Goal: Information Seeking & Learning: Learn about a topic

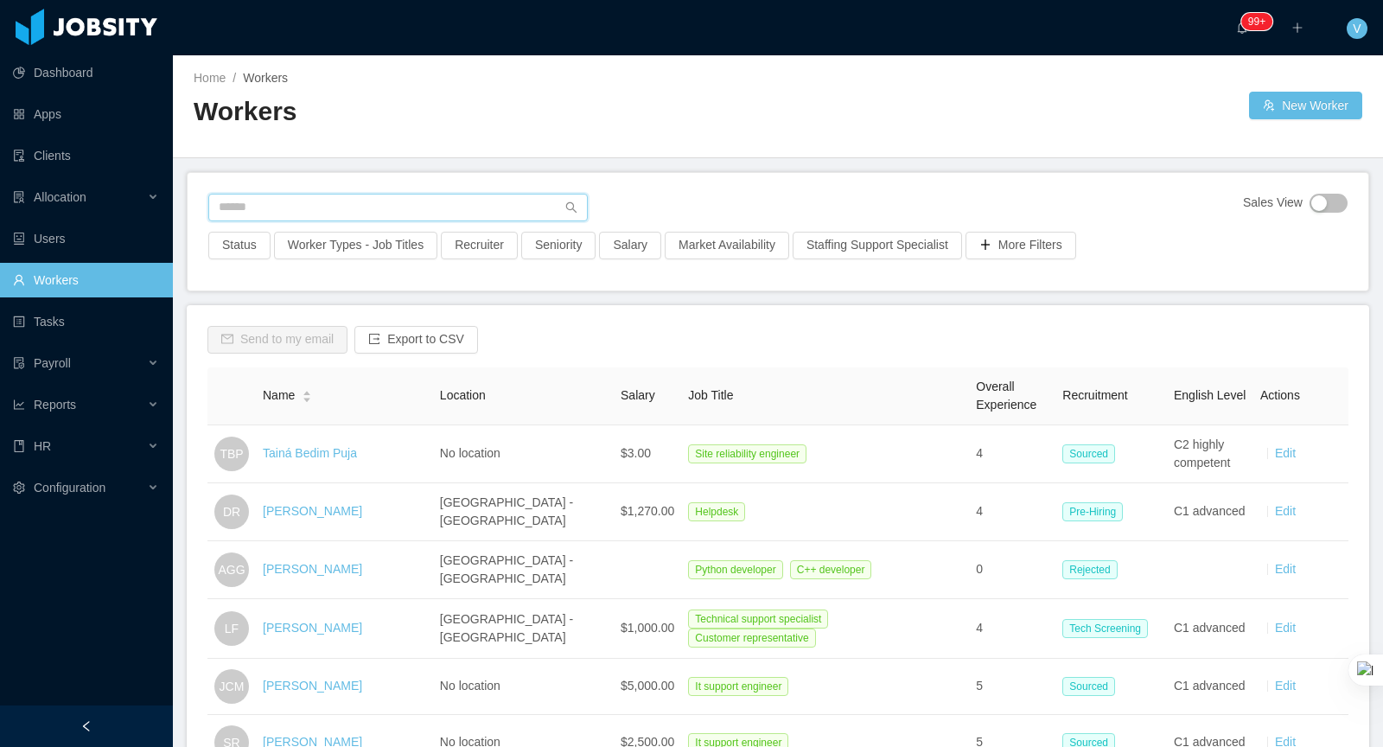
click at [363, 208] on input "text" at bounding box center [398, 208] width 380 height 28
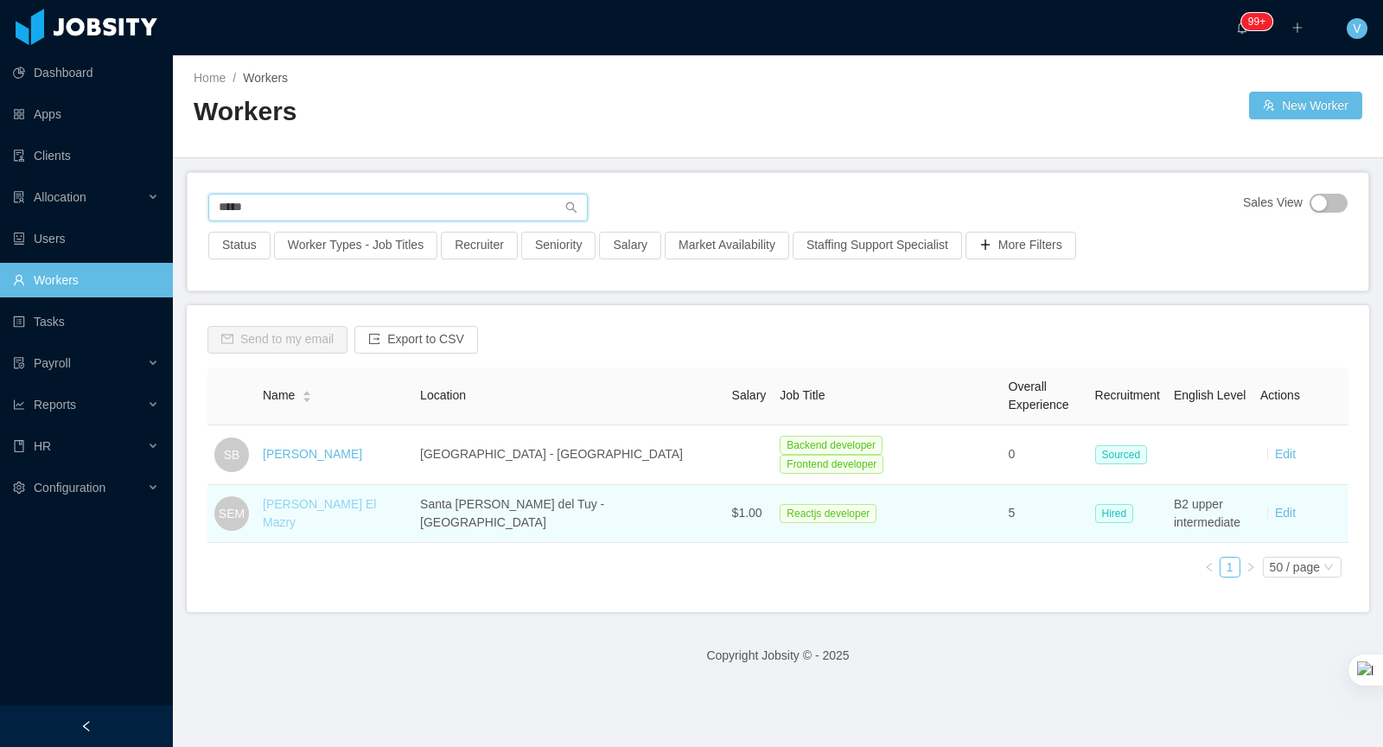
type input "*****"
click at [313, 505] on link "[PERSON_NAME] El Mazry" at bounding box center [319, 513] width 113 height 32
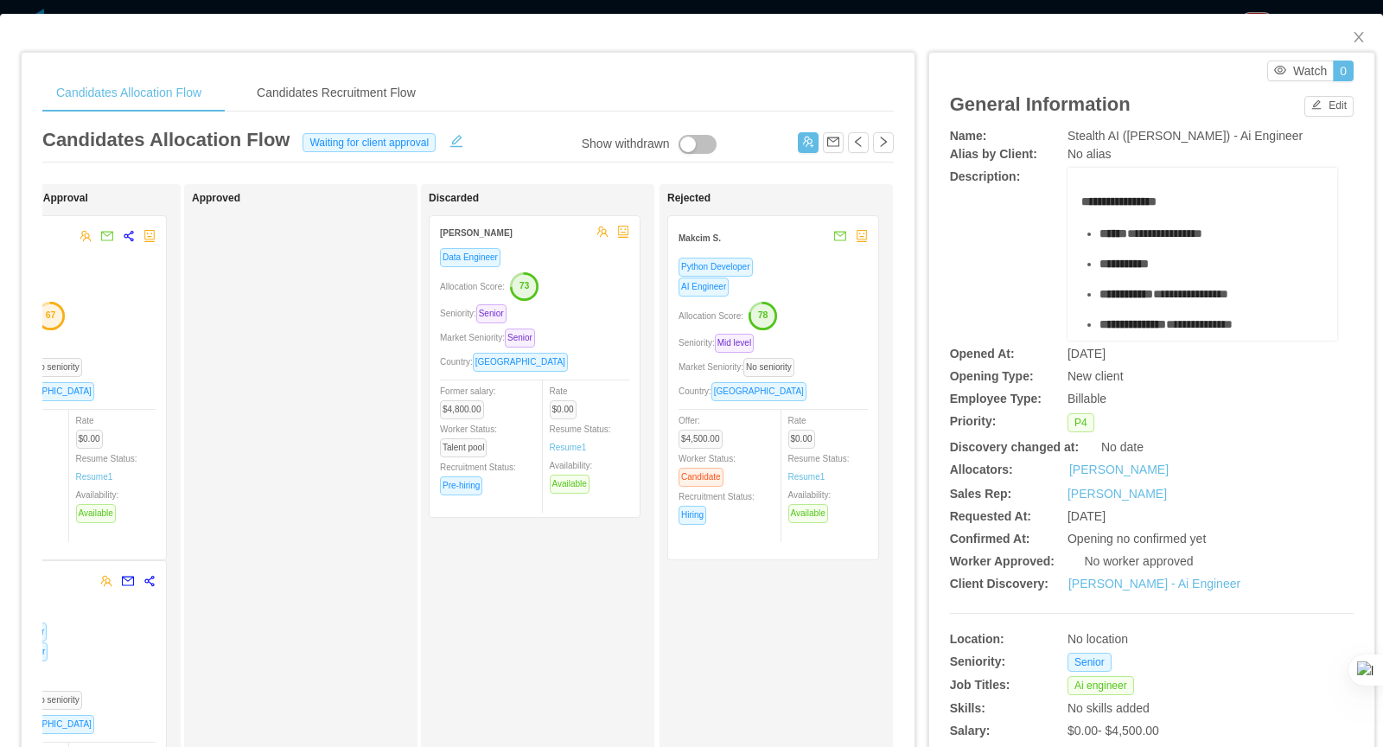
scroll to position [0, 847]
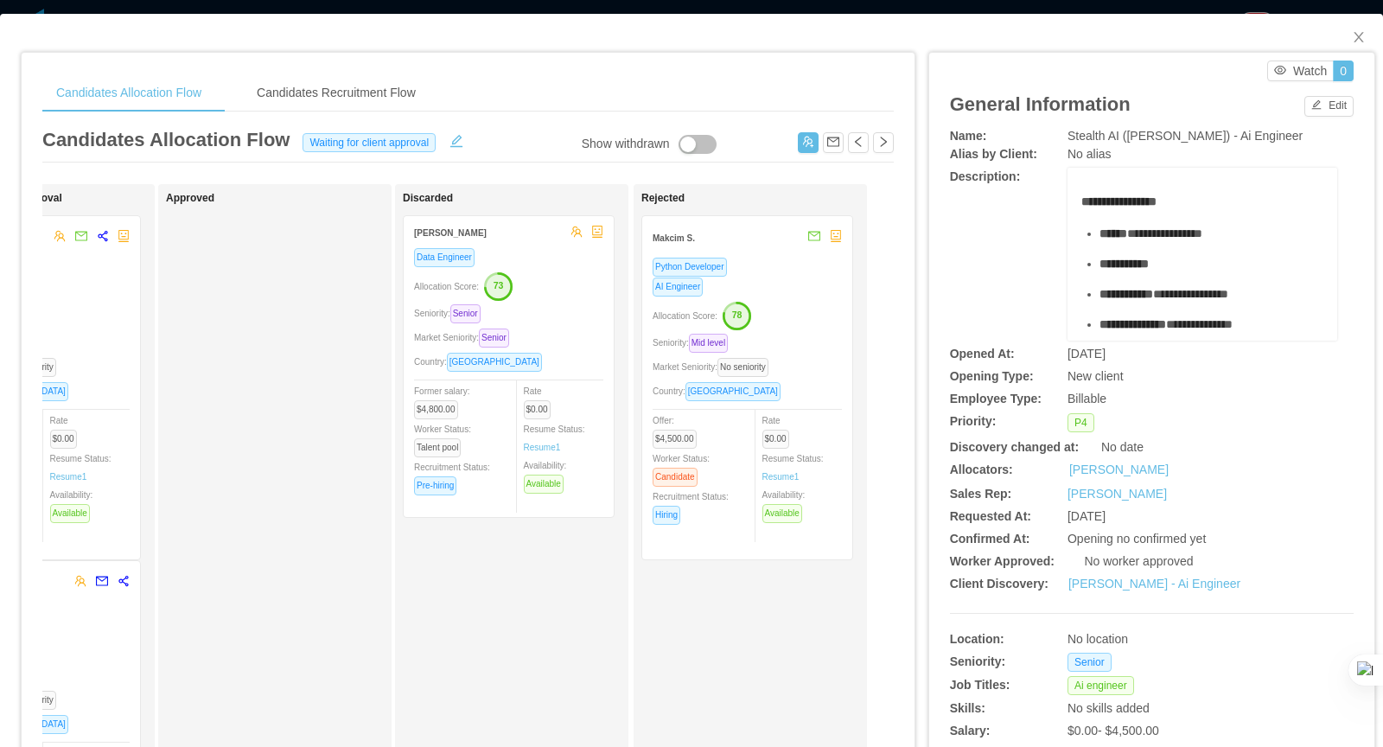
click at [795, 381] on div "Country: [GEOGRAPHIC_DATA]" at bounding box center [747, 391] width 189 height 20
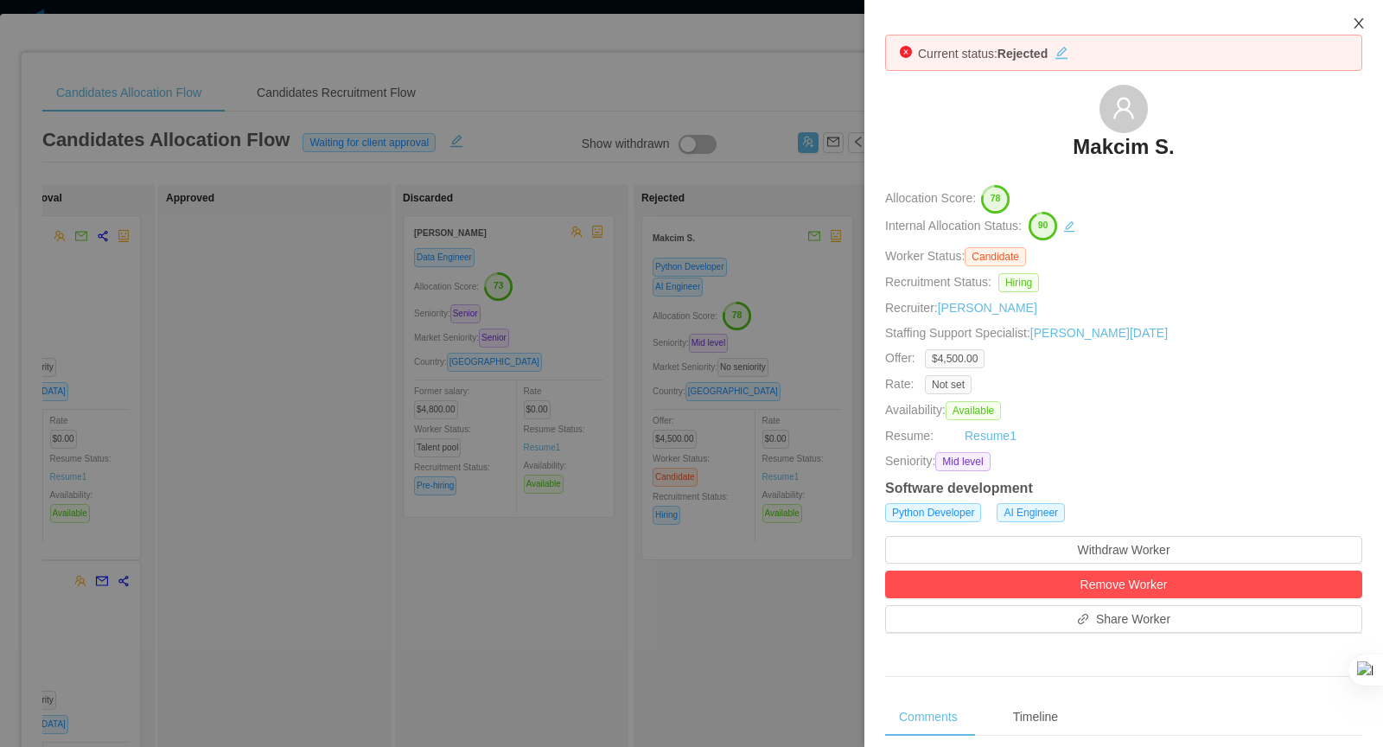
click at [1356, 28] on icon "icon: close" at bounding box center [1359, 23] width 10 height 10
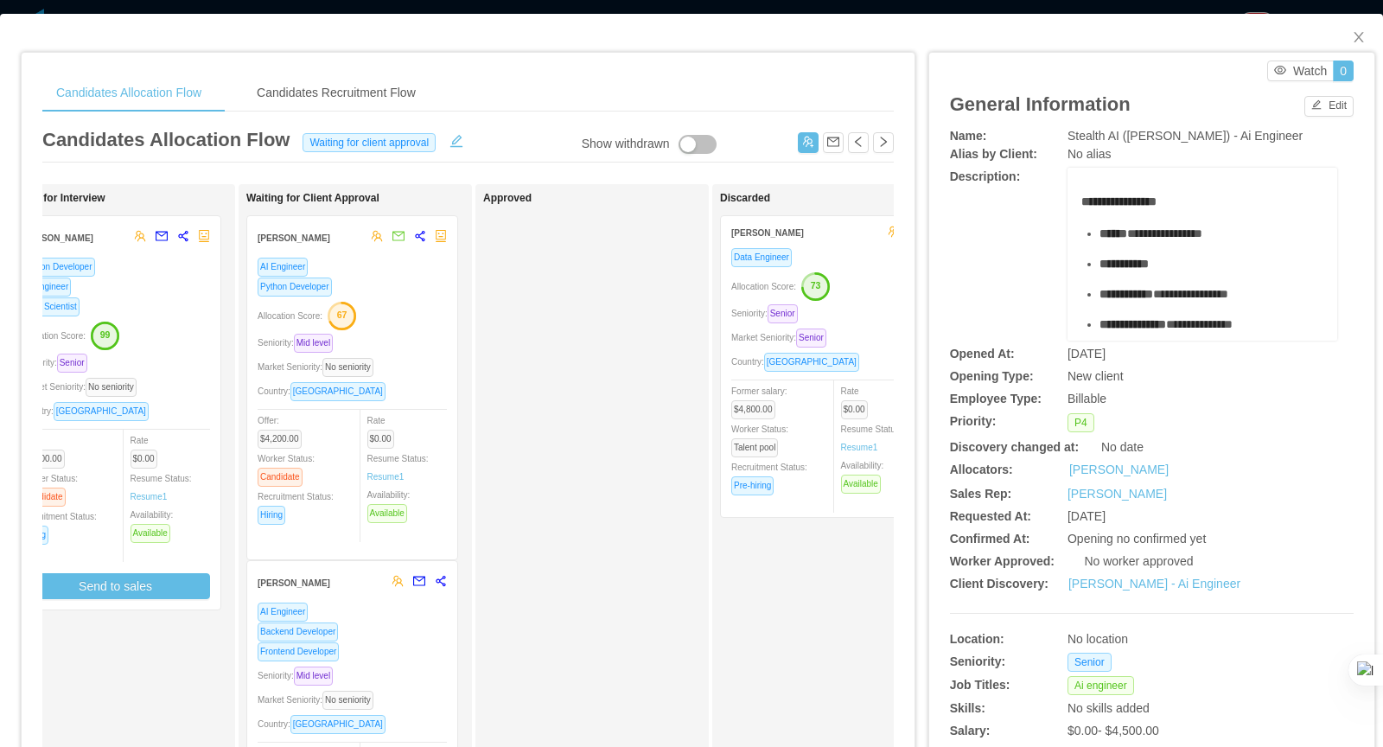
scroll to position [0, 517]
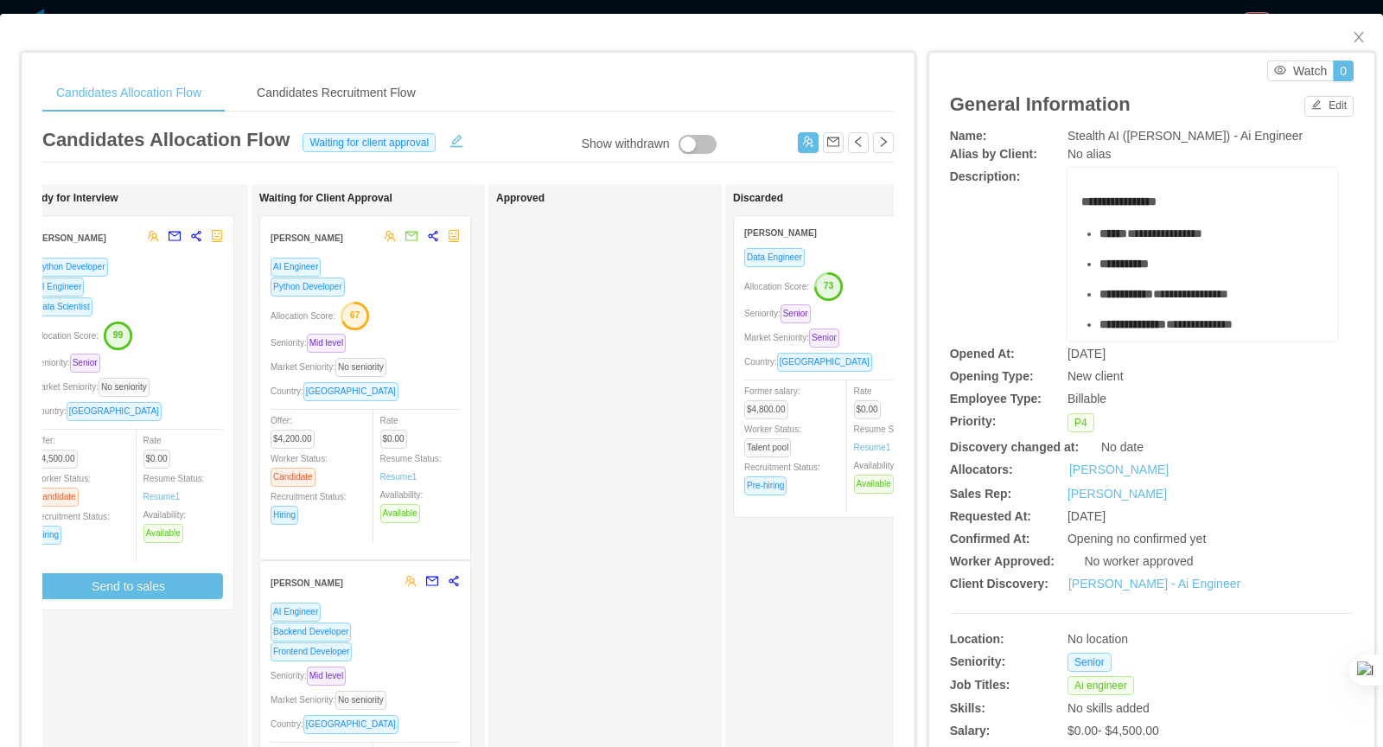
click at [457, 318] on div "Allocation Score: 67" at bounding box center [365, 315] width 189 height 28
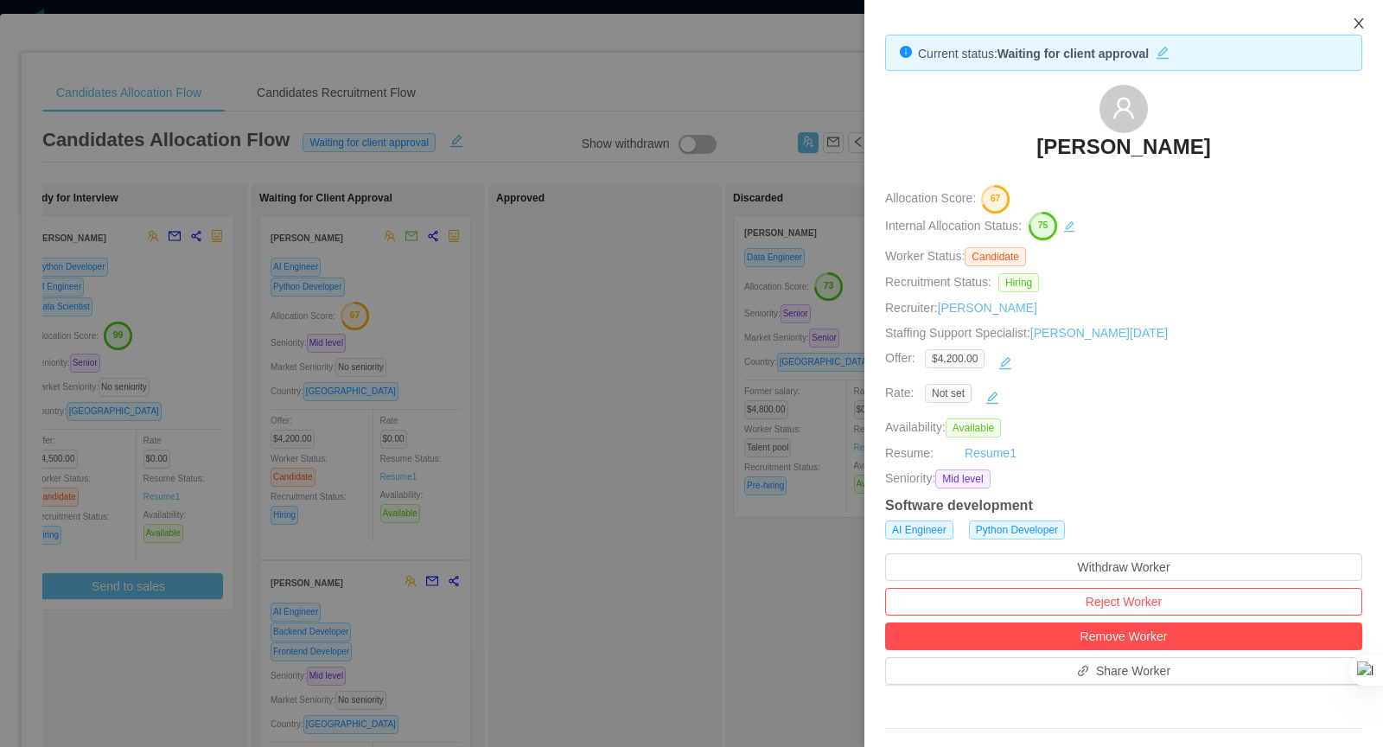
click at [1364, 27] on icon "icon: close" at bounding box center [1359, 23] width 14 height 14
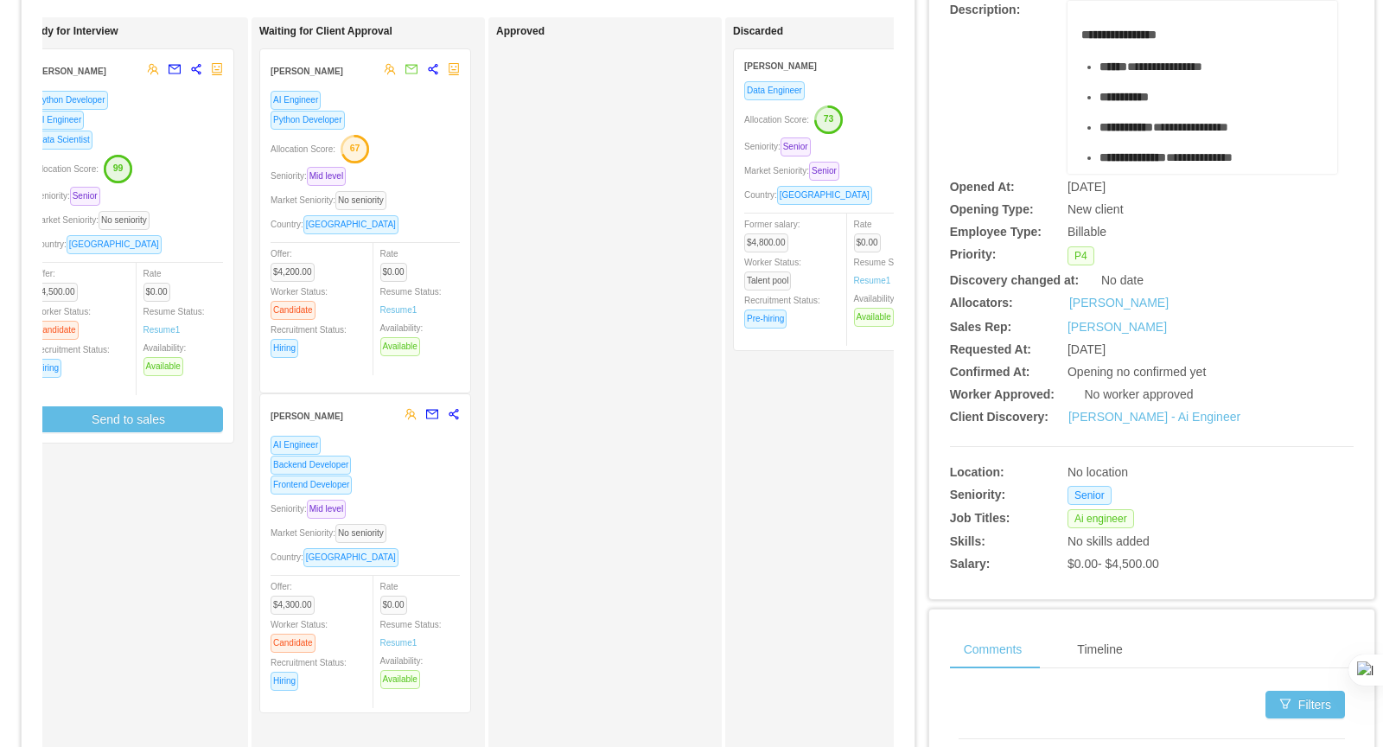
scroll to position [204, 0]
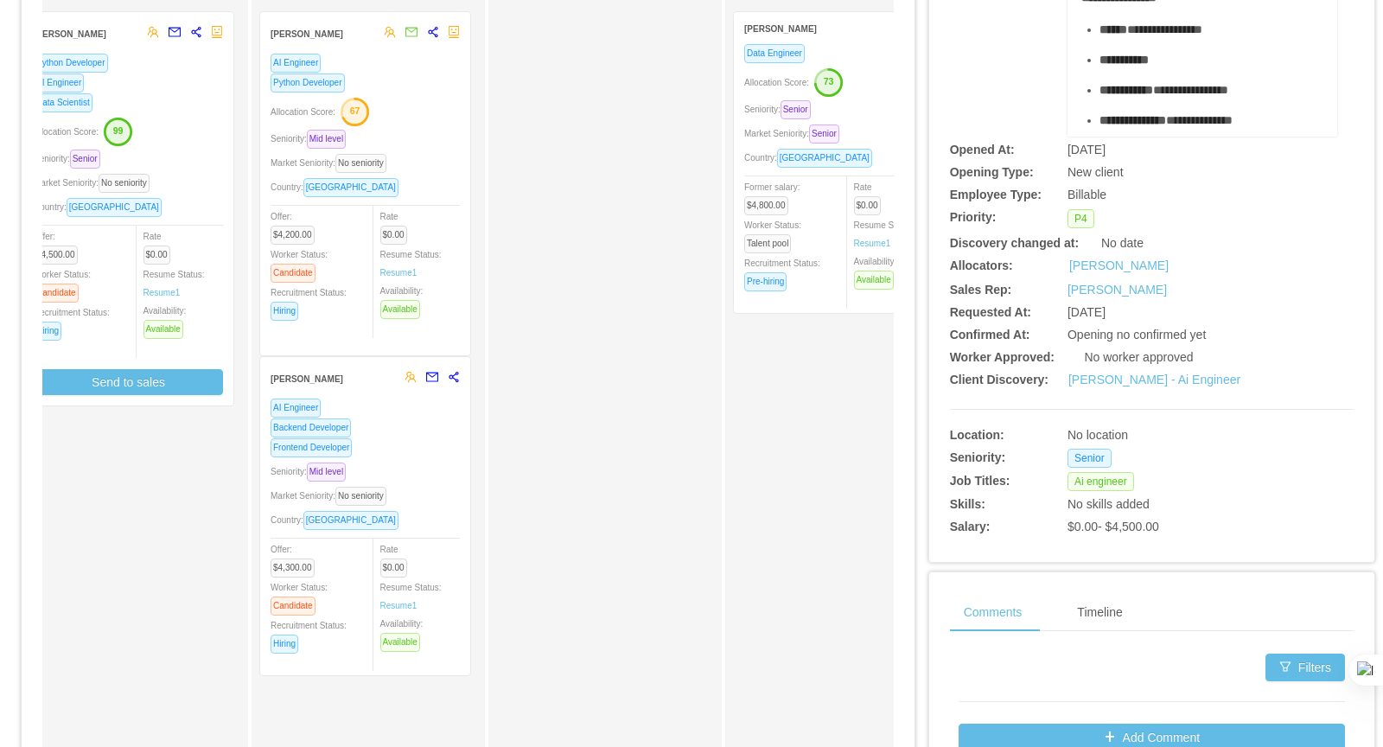
click at [371, 446] on div "Frontend Developer" at bounding box center [365, 448] width 189 height 20
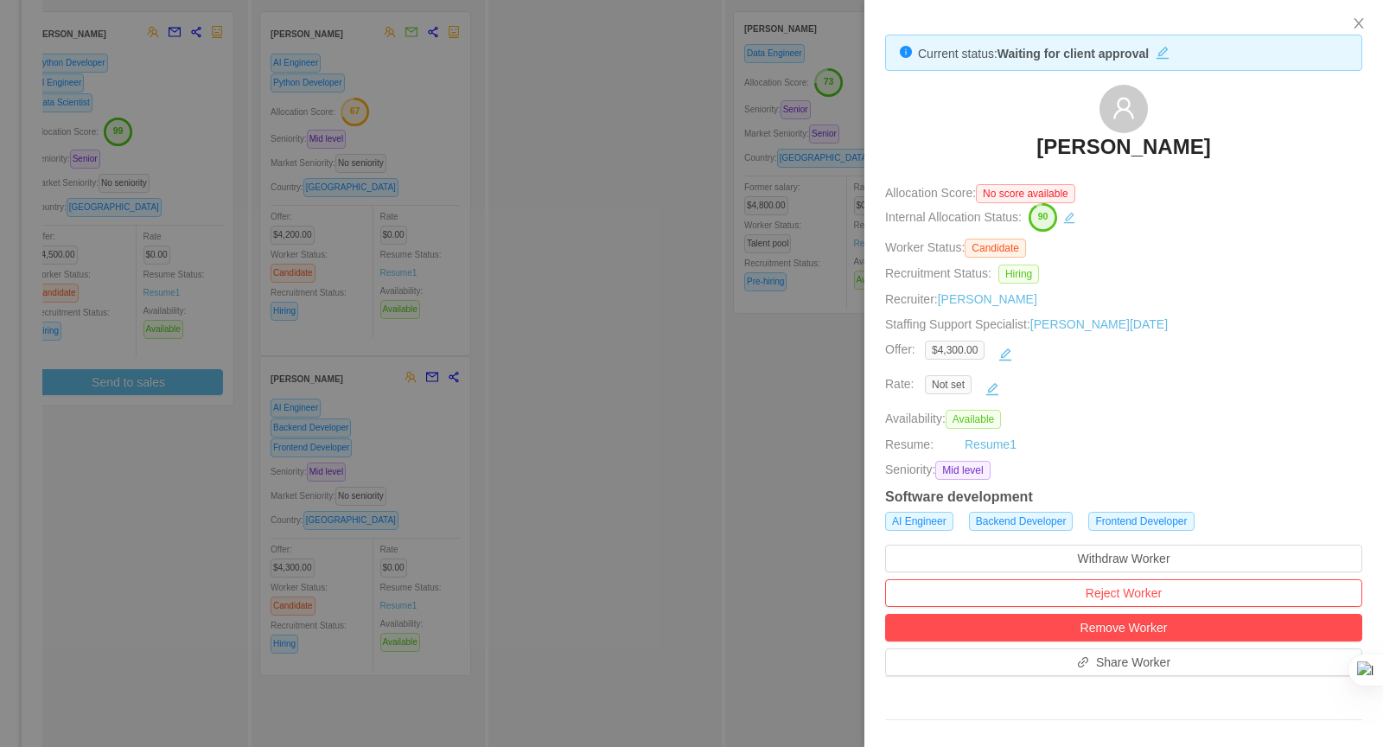
scroll to position [1, 0]
click at [1360, 31] on button "Close" at bounding box center [1359, 24] width 48 height 48
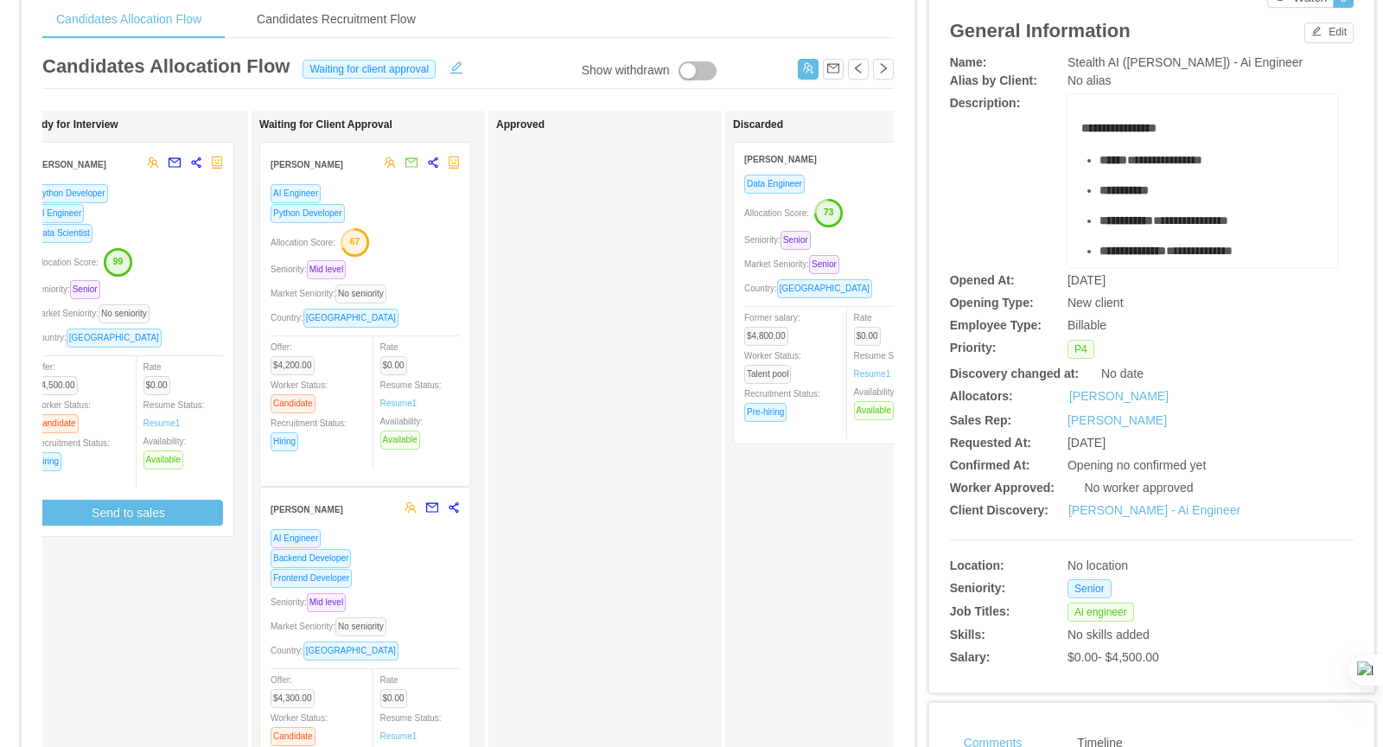
scroll to position [67, 0]
